Goal: Task Accomplishment & Management: Manage account settings

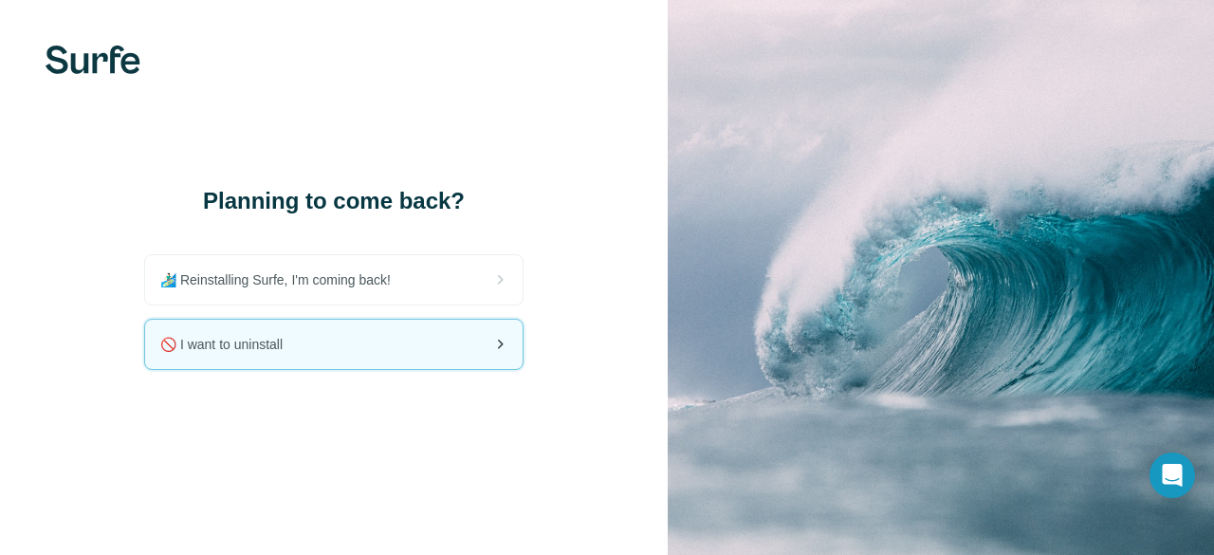
click at [451, 354] on div "🚫 I want to uninstall" at bounding box center [333, 344] width 377 height 49
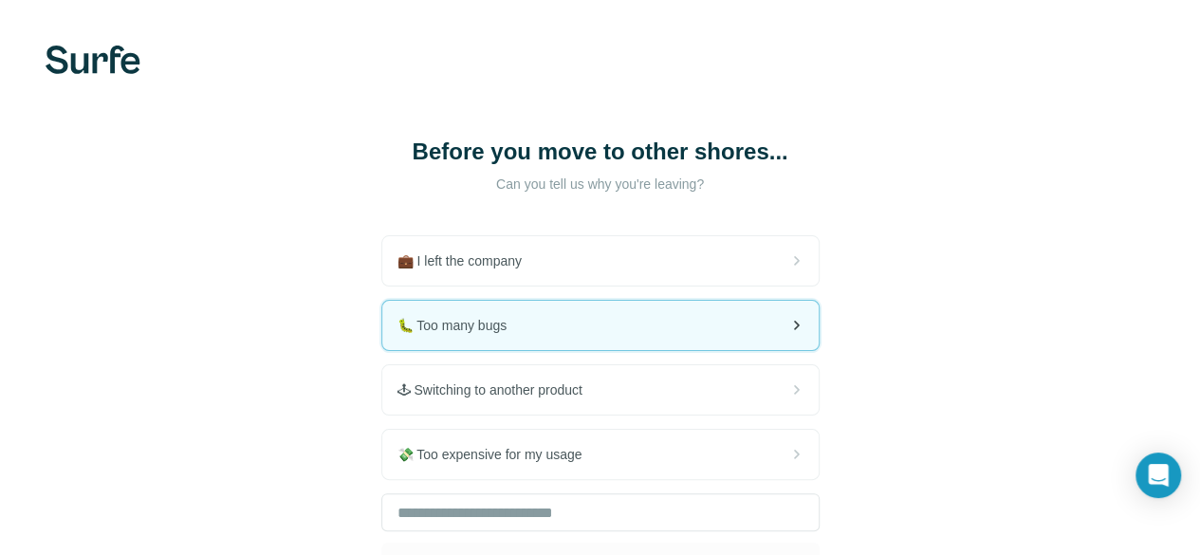
click at [442, 339] on div "🐛 Too many bugs" at bounding box center [600, 325] width 436 height 49
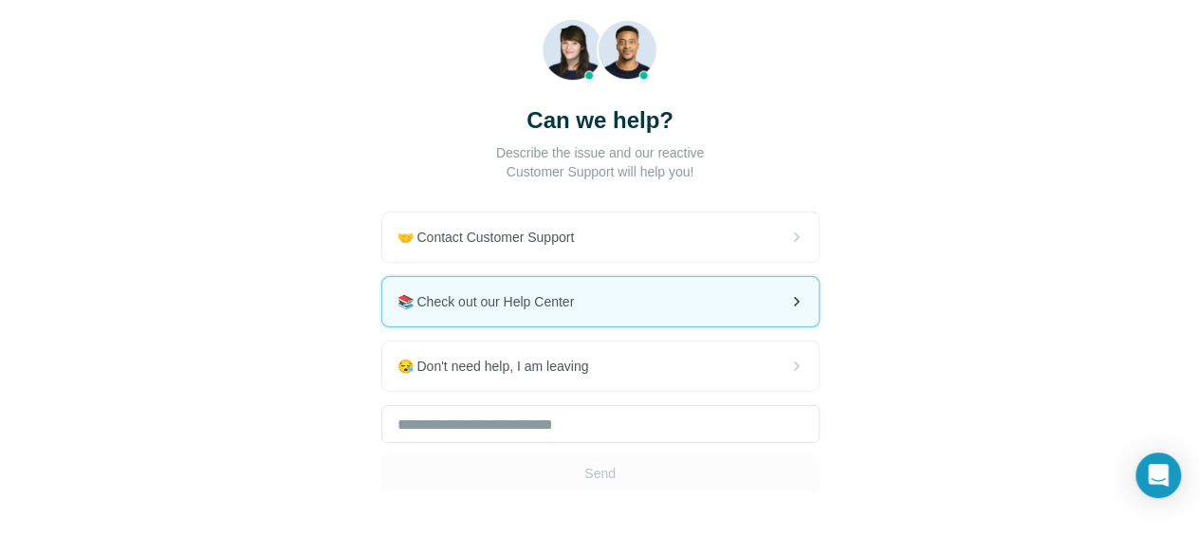
scroll to position [123, 0]
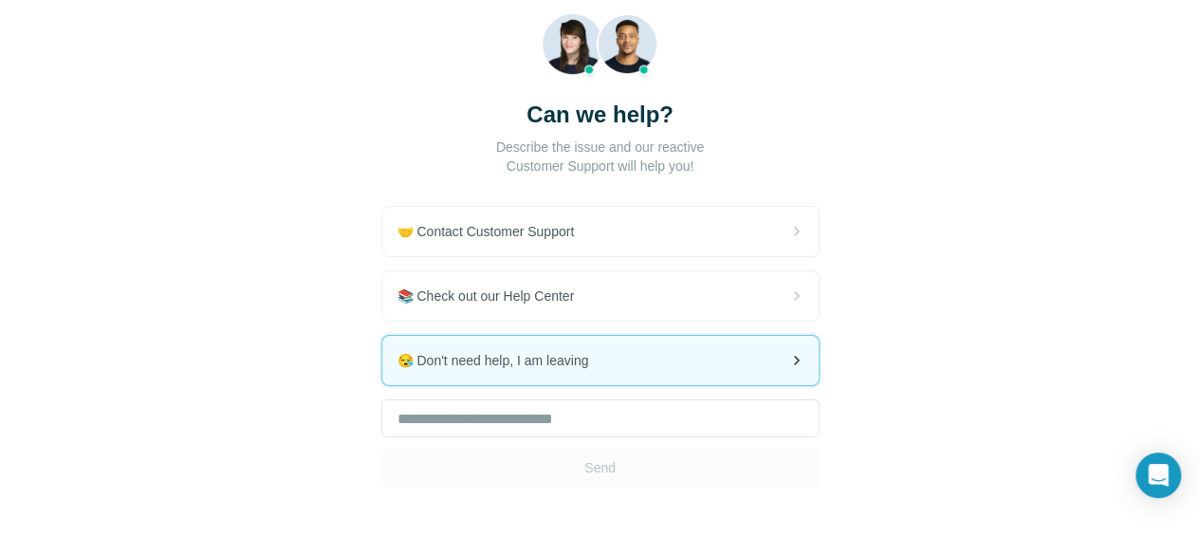
click at [411, 371] on div "😪 Don't need help, I am leaving" at bounding box center [600, 360] width 436 height 49
